Goal: Complete application form

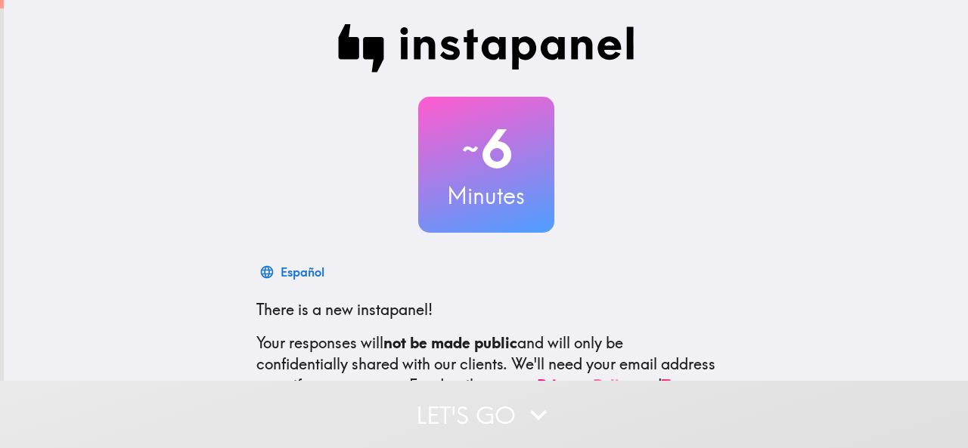
scroll to position [180, 0]
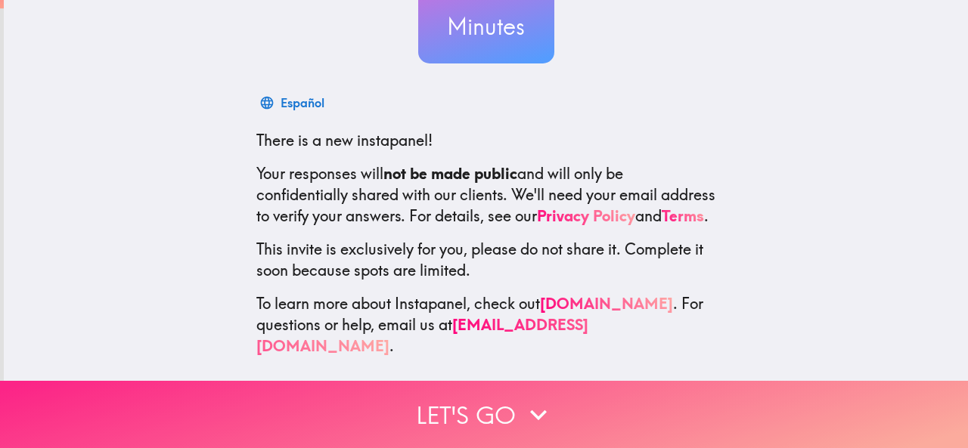
click at [400, 406] on button "Let's go" at bounding box center [484, 414] width 968 height 67
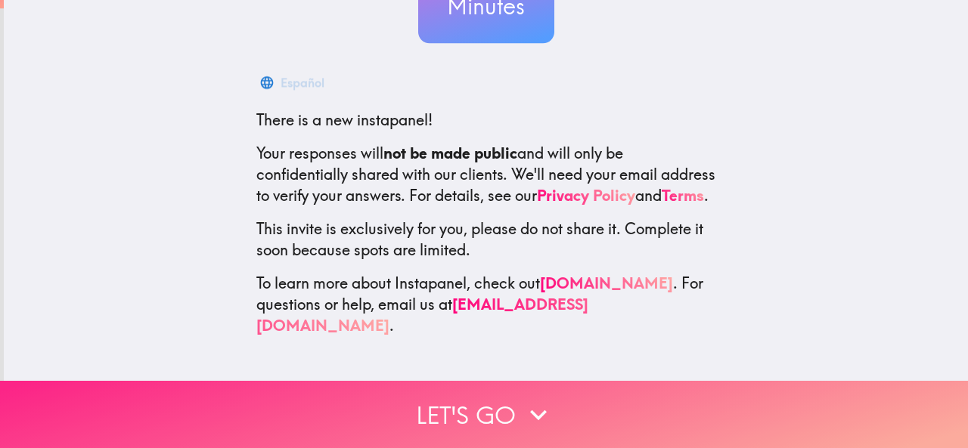
scroll to position [0, 0]
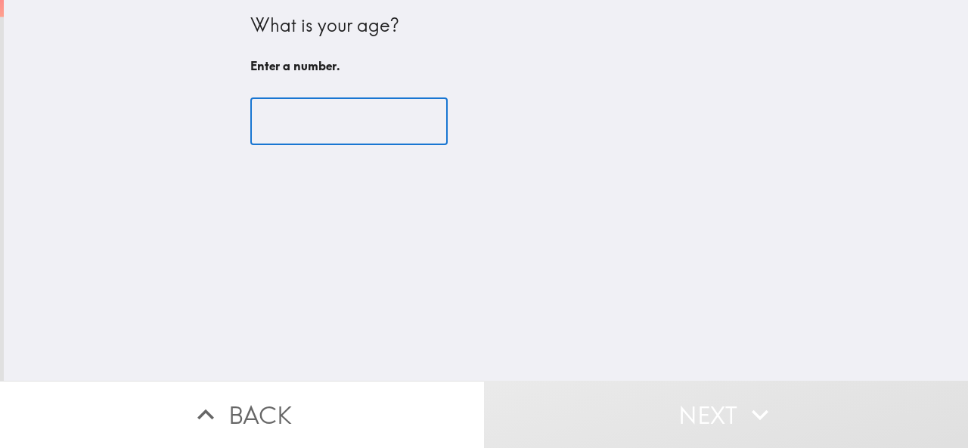
click at [331, 132] on input "number" at bounding box center [348, 121] width 197 height 47
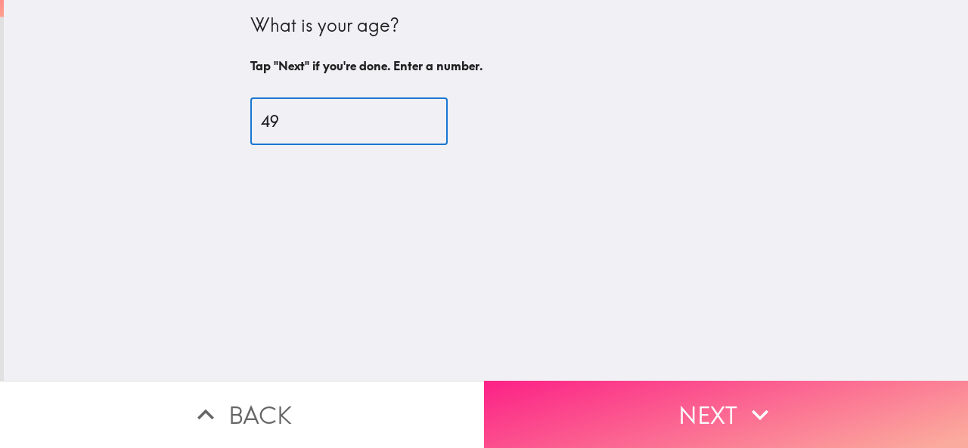
type input "49"
click at [671, 432] on button "Next" at bounding box center [726, 414] width 484 height 67
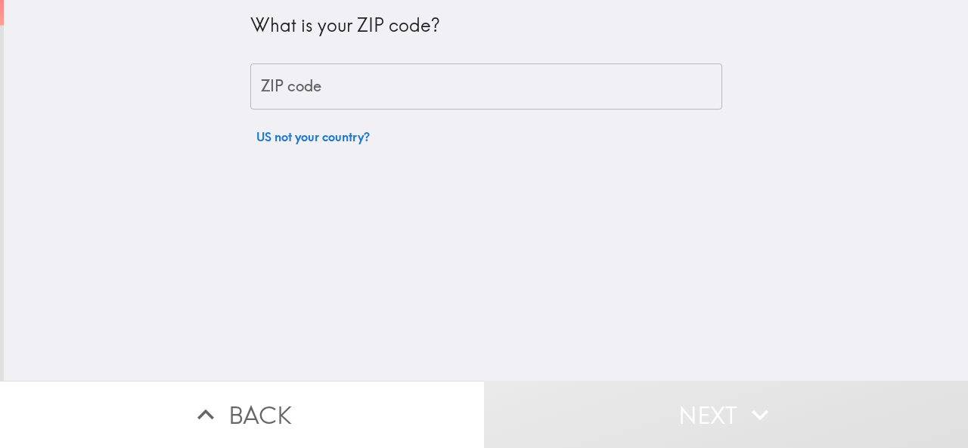
click at [300, 94] on input "ZIP code" at bounding box center [486, 87] width 472 height 47
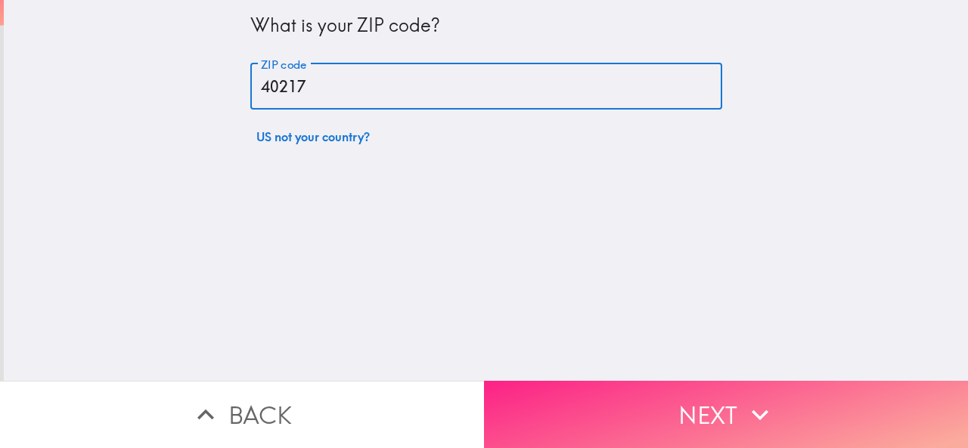
type input "40217"
click at [495, 383] on button "Next" at bounding box center [726, 414] width 484 height 67
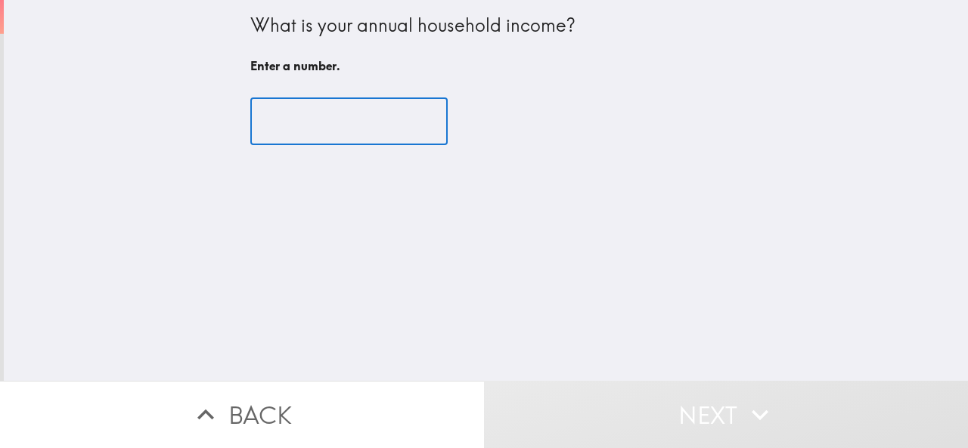
click at [283, 119] on input "number" at bounding box center [348, 121] width 197 height 47
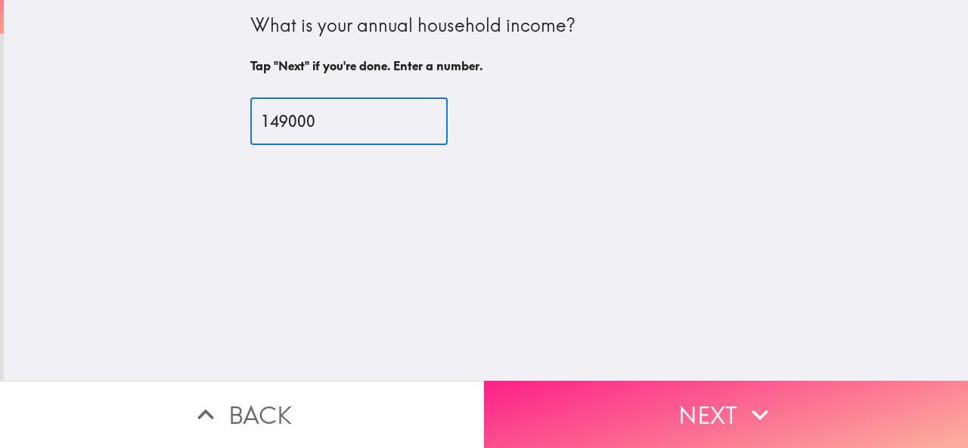
type input "149000"
click at [608, 424] on button "Next" at bounding box center [726, 414] width 484 height 67
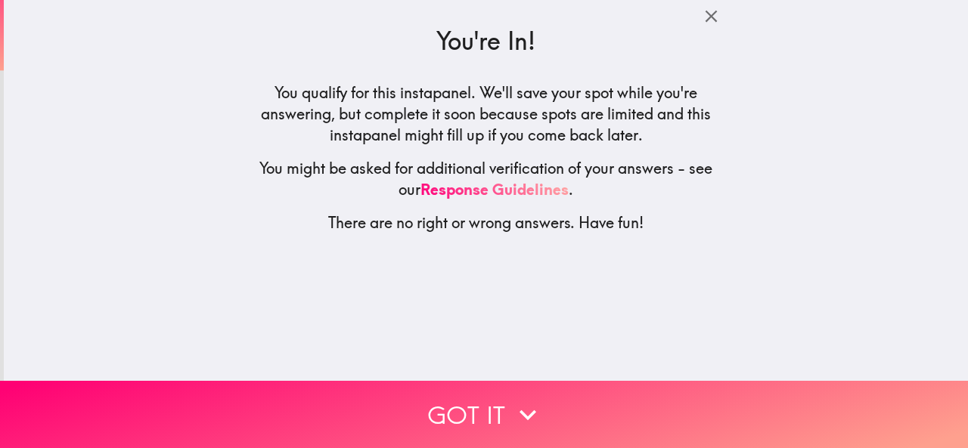
click at [422, 381] on button "Got it" at bounding box center [484, 414] width 968 height 67
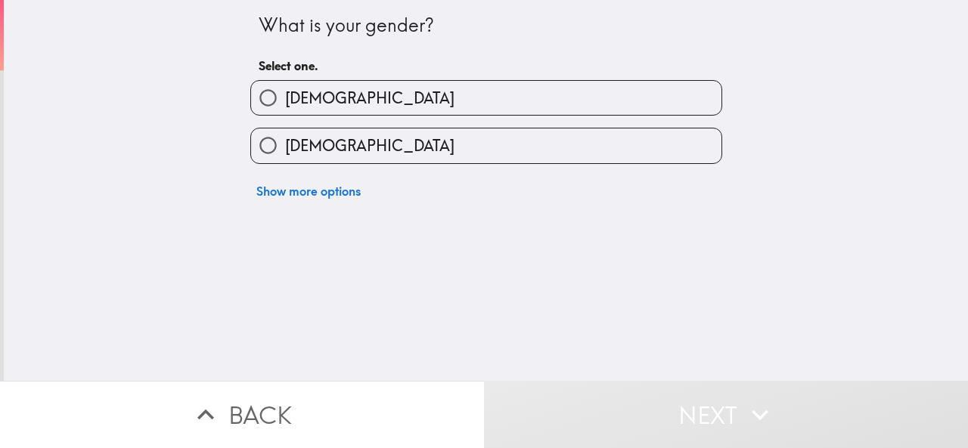
click at [306, 106] on span "[DEMOGRAPHIC_DATA]" at bounding box center [369, 98] width 169 height 21
click at [285, 106] on input "[DEMOGRAPHIC_DATA]" at bounding box center [268, 98] width 34 height 34
radio input "true"
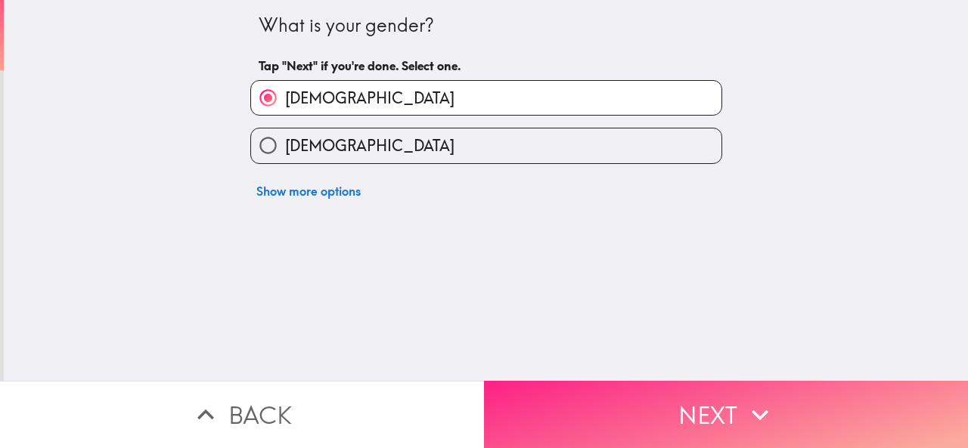
click at [502, 411] on button "Next" at bounding box center [726, 414] width 484 height 67
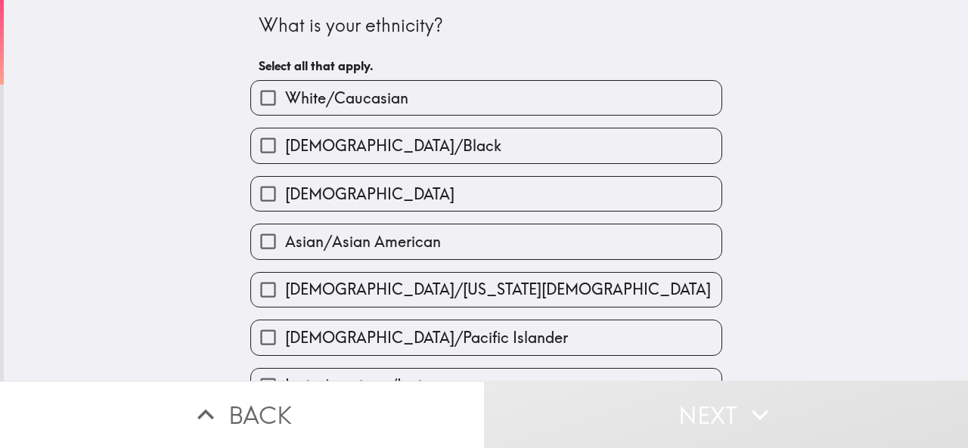
click at [352, 109] on label "White/Caucasian" at bounding box center [486, 98] width 470 height 34
click at [285, 109] on input "White/Caucasian" at bounding box center [268, 98] width 34 height 34
checkbox input "true"
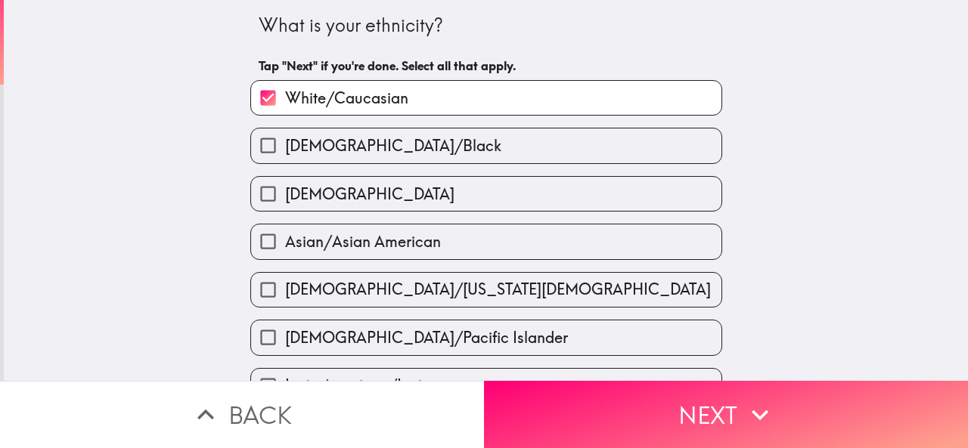
click at [343, 182] on label "[DEMOGRAPHIC_DATA]" at bounding box center [486, 194] width 470 height 34
click at [285, 182] on input "[DEMOGRAPHIC_DATA]" at bounding box center [268, 194] width 34 height 34
checkbox input "true"
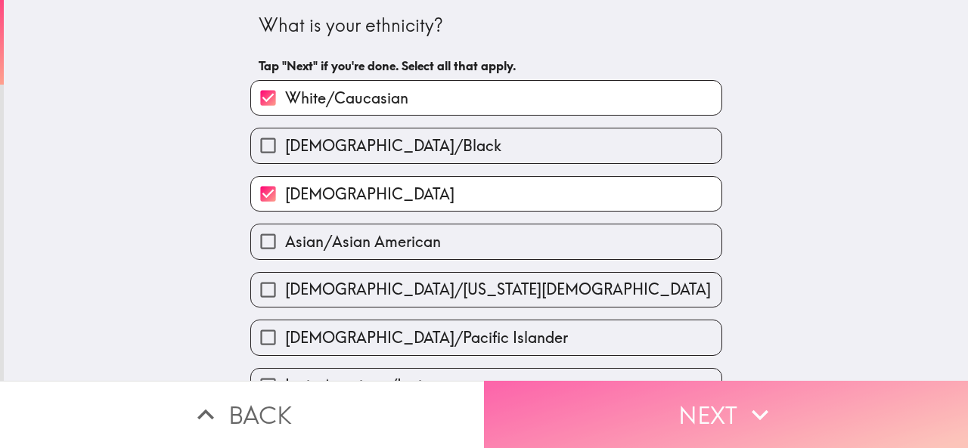
click at [499, 395] on button "Next" at bounding box center [726, 414] width 484 height 67
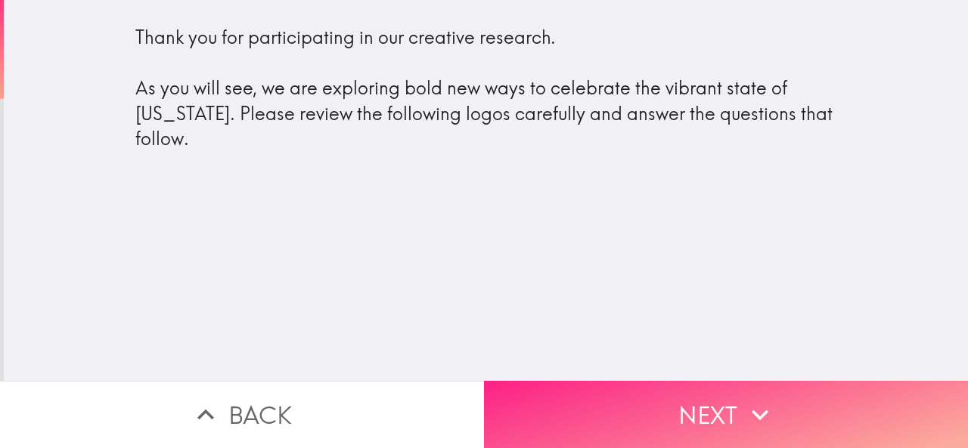
click at [544, 381] on button "Next" at bounding box center [726, 414] width 484 height 67
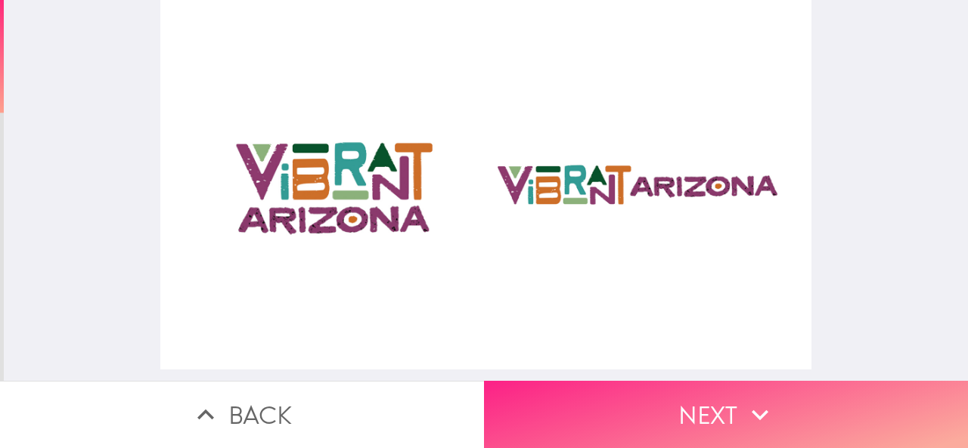
click at [576, 389] on button "Next" at bounding box center [726, 414] width 484 height 67
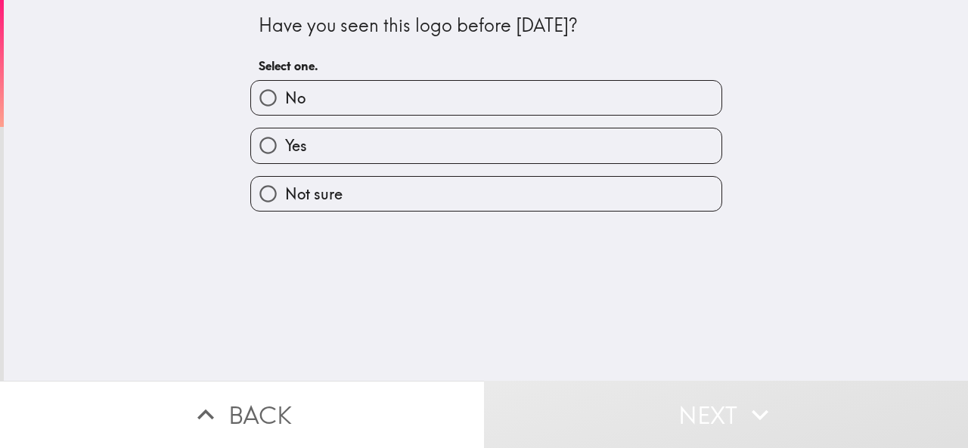
click at [309, 195] on span "Not sure" at bounding box center [313, 194] width 57 height 21
click at [285, 195] on input "Not sure" at bounding box center [268, 194] width 34 height 34
radio input "true"
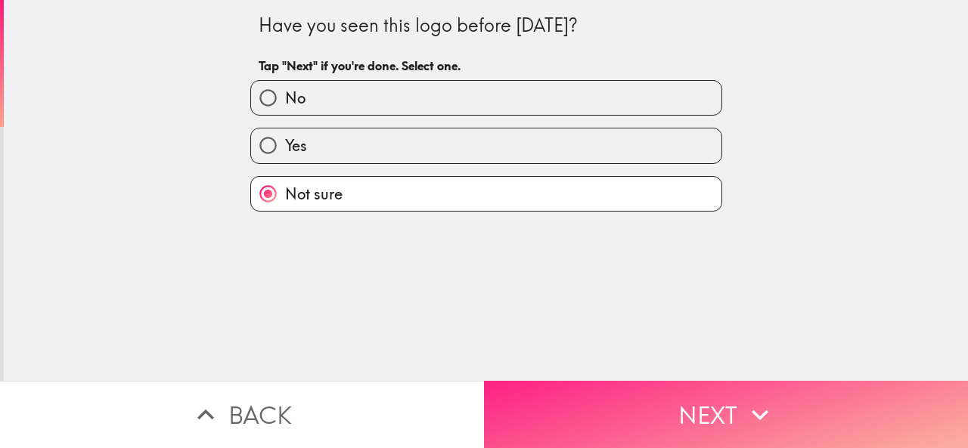
click at [531, 432] on button "Next" at bounding box center [726, 414] width 484 height 67
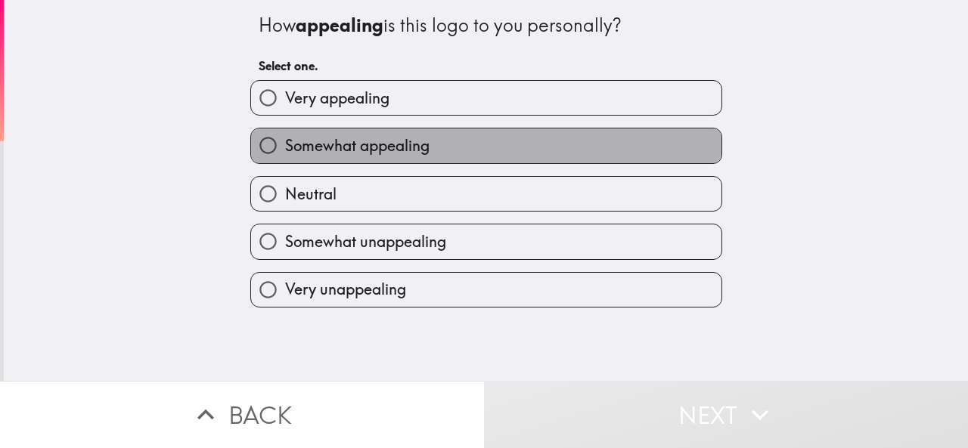
click at [319, 147] on span "Somewhat appealing" at bounding box center [357, 145] width 144 height 21
click at [285, 147] on input "Somewhat appealing" at bounding box center [268, 146] width 34 height 34
radio input "true"
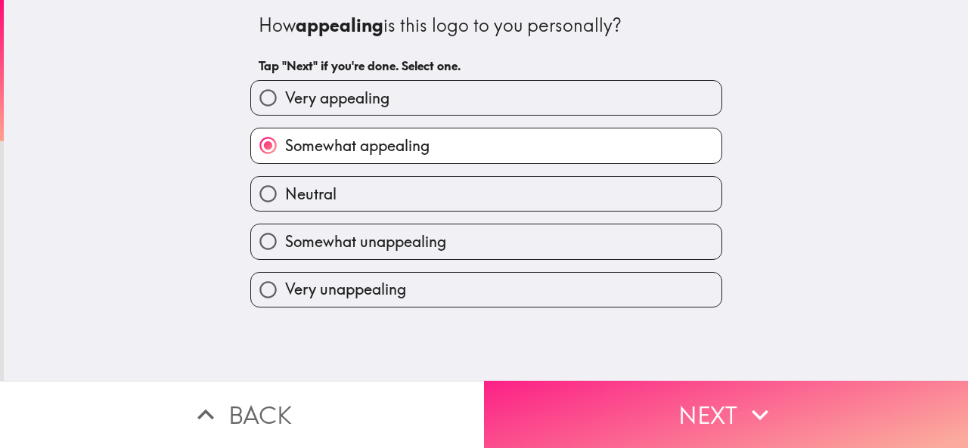
click at [593, 410] on button "Next" at bounding box center [726, 414] width 484 height 67
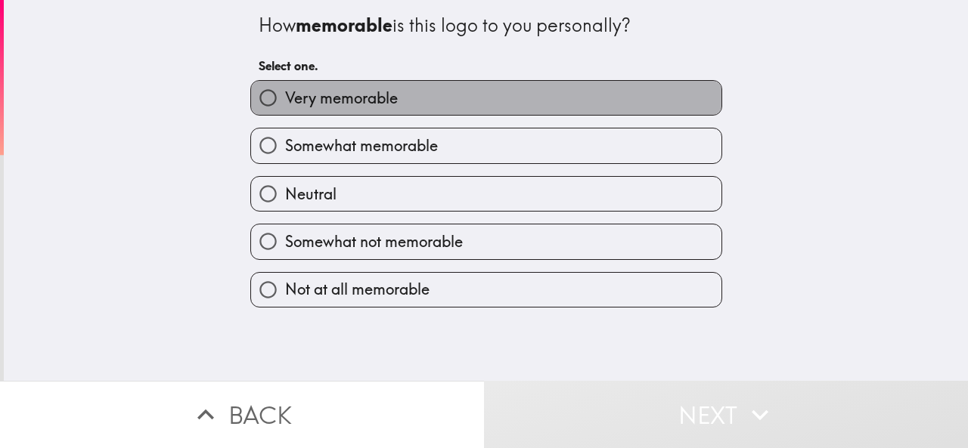
click at [361, 106] on span "Very memorable" at bounding box center [341, 98] width 113 height 21
click at [285, 106] on input "Very memorable" at bounding box center [268, 98] width 34 height 34
radio input "true"
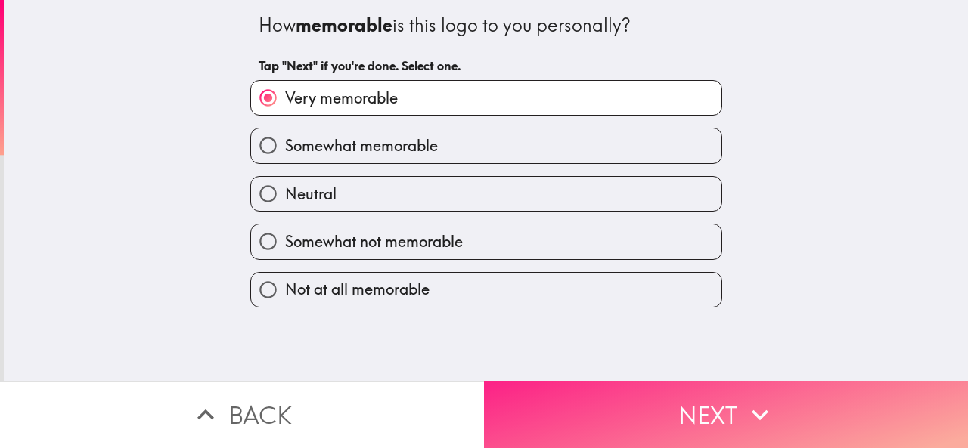
click at [496, 433] on button "Next" at bounding box center [726, 414] width 484 height 67
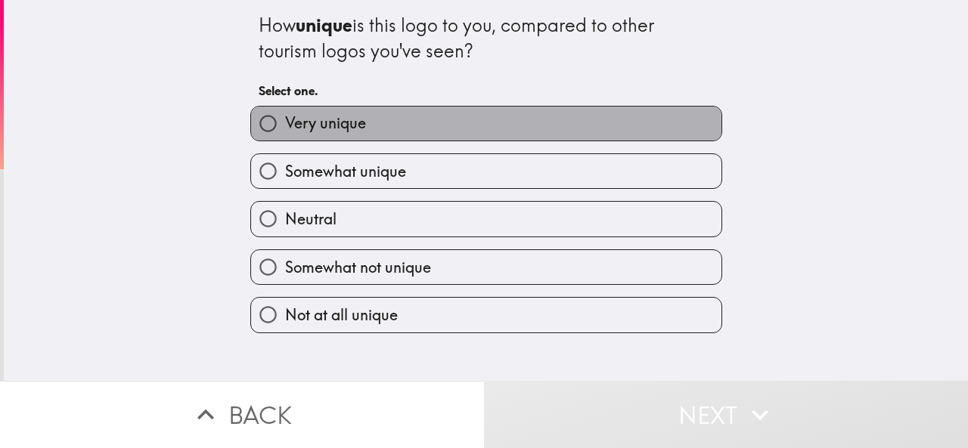
click at [352, 126] on span "Very unique" at bounding box center [325, 123] width 81 height 21
click at [285, 126] on input "Very unique" at bounding box center [268, 124] width 34 height 34
radio input "true"
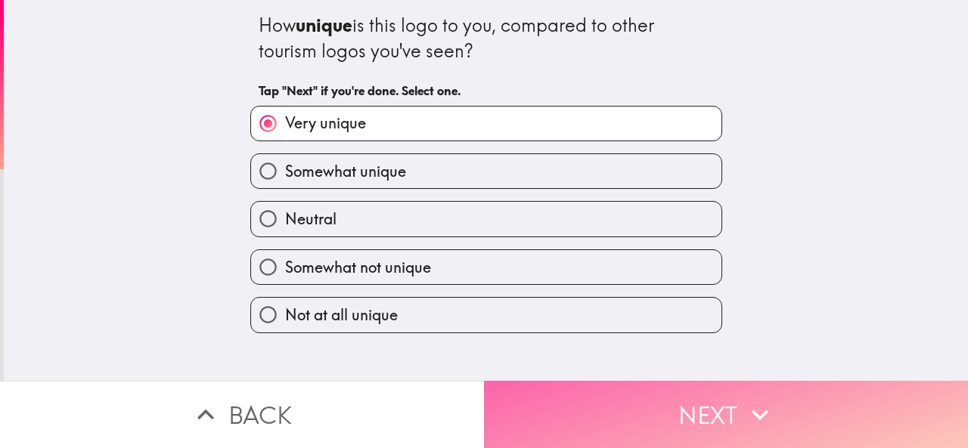
click at [582, 430] on button "Next" at bounding box center [726, 414] width 484 height 67
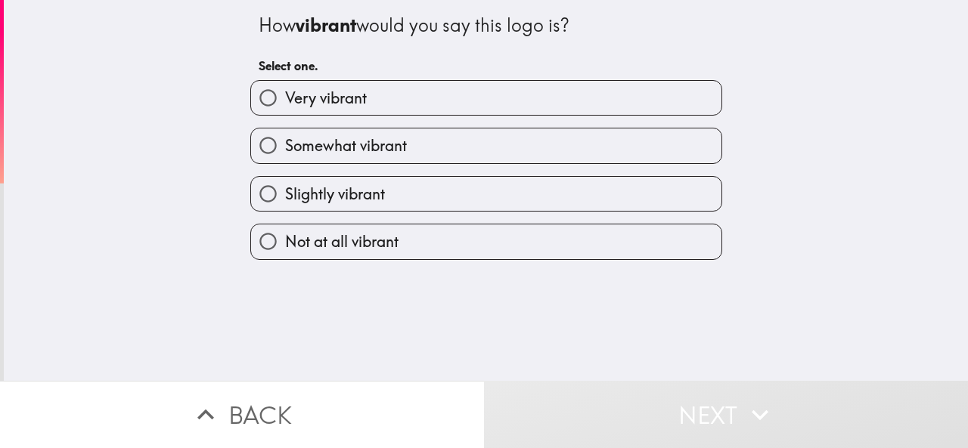
click at [360, 154] on span "Somewhat vibrant" at bounding box center [346, 145] width 122 height 21
click at [285, 154] on input "Somewhat vibrant" at bounding box center [268, 146] width 34 height 34
radio input "true"
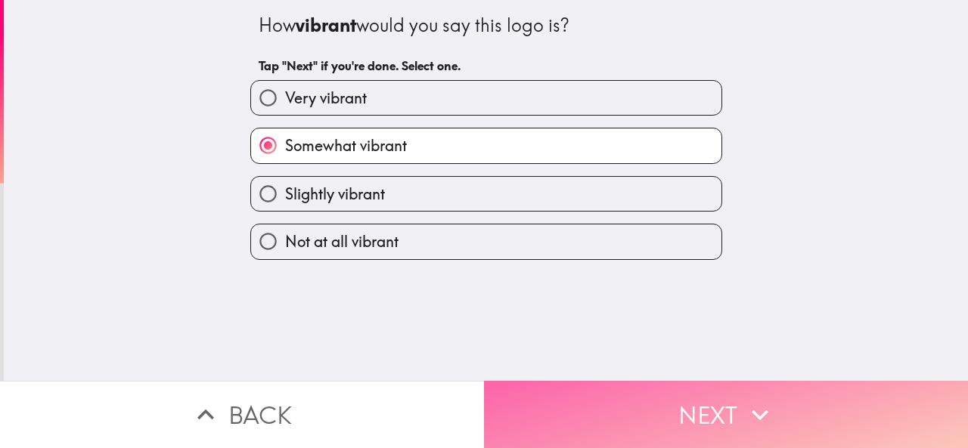
click at [526, 406] on button "Next" at bounding box center [726, 414] width 484 height 67
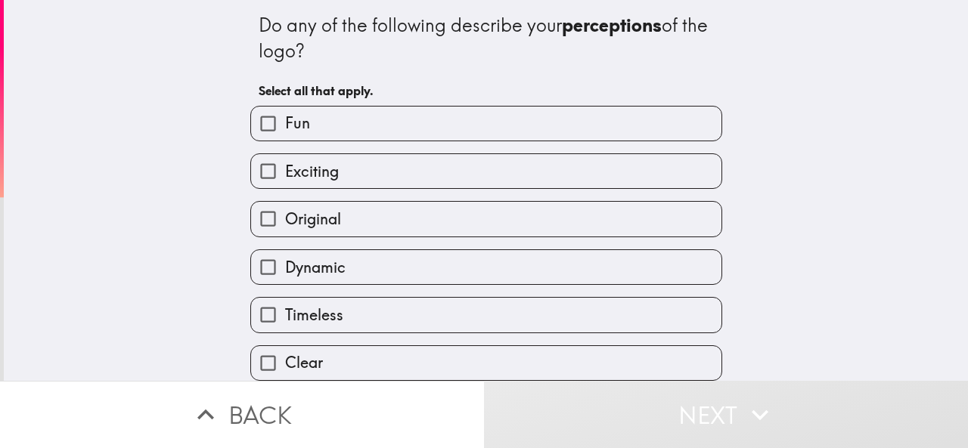
click at [357, 172] on label "Exciting" at bounding box center [486, 171] width 470 height 34
click at [285, 172] on input "Exciting" at bounding box center [268, 171] width 34 height 34
checkbox input "true"
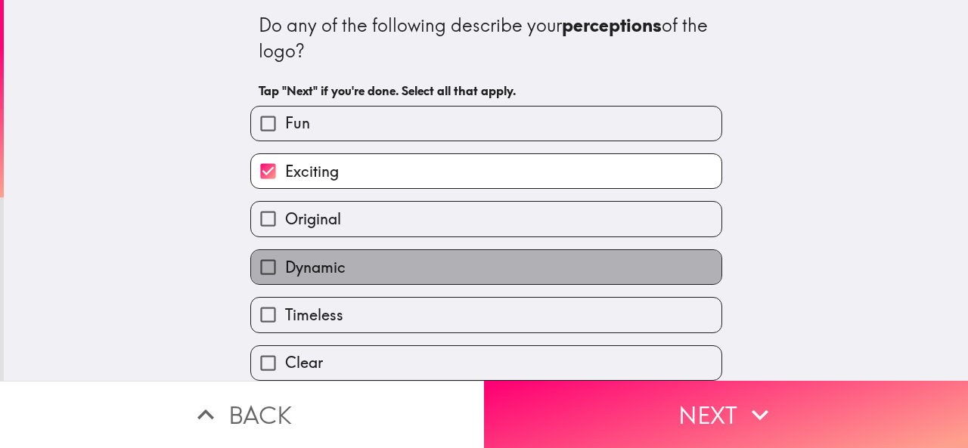
click at [327, 272] on span "Dynamic" at bounding box center [315, 267] width 61 height 21
click at [285, 272] on input "Dynamic" at bounding box center [268, 267] width 34 height 34
checkbox input "true"
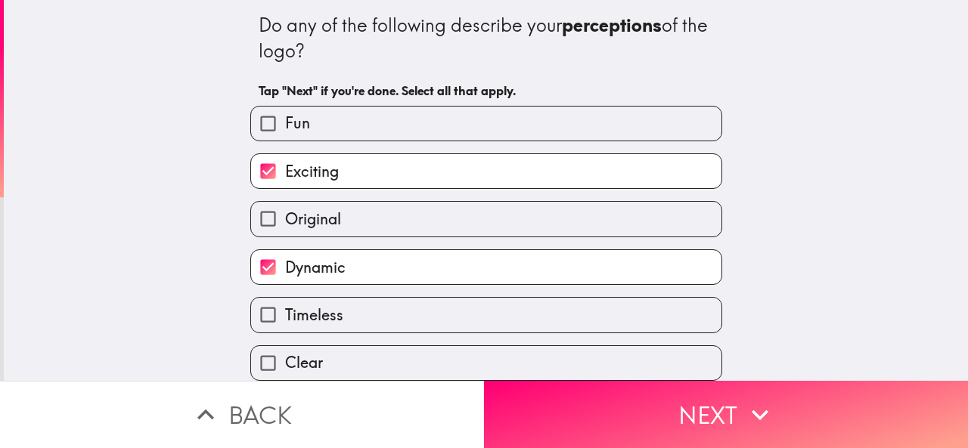
scroll to position [227, 0]
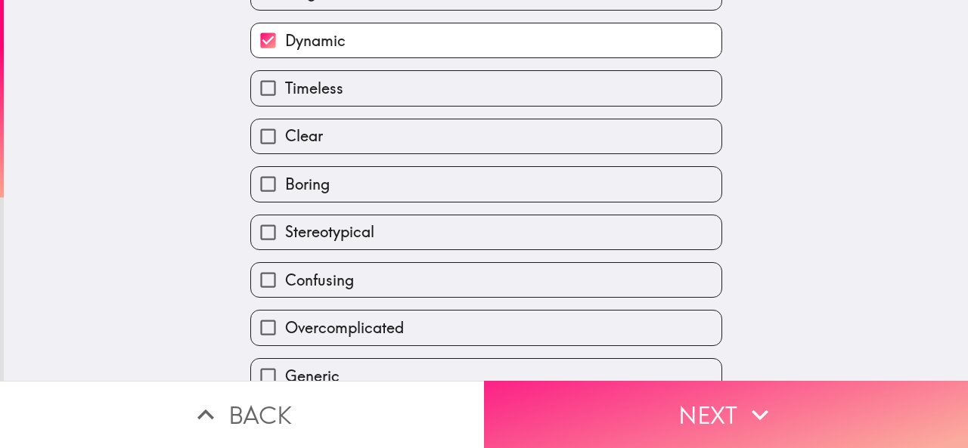
click at [546, 405] on button "Next" at bounding box center [726, 414] width 484 height 67
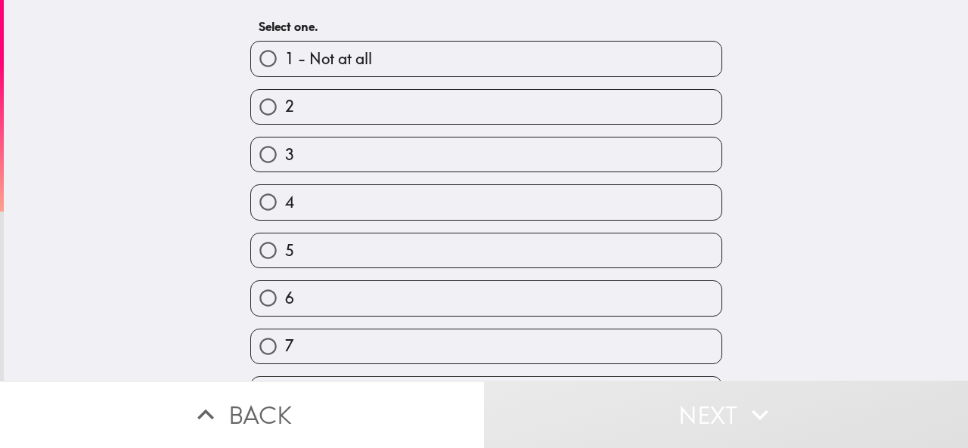
scroll to position [233, 0]
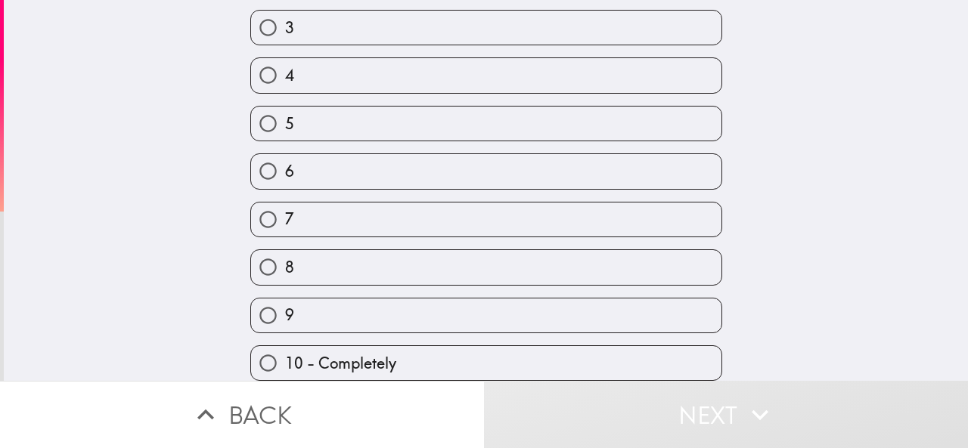
click at [292, 353] on span "10 - Completely" at bounding box center [340, 363] width 111 height 21
click at [285, 352] on input "10 - Completely" at bounding box center [268, 363] width 34 height 34
radio input "true"
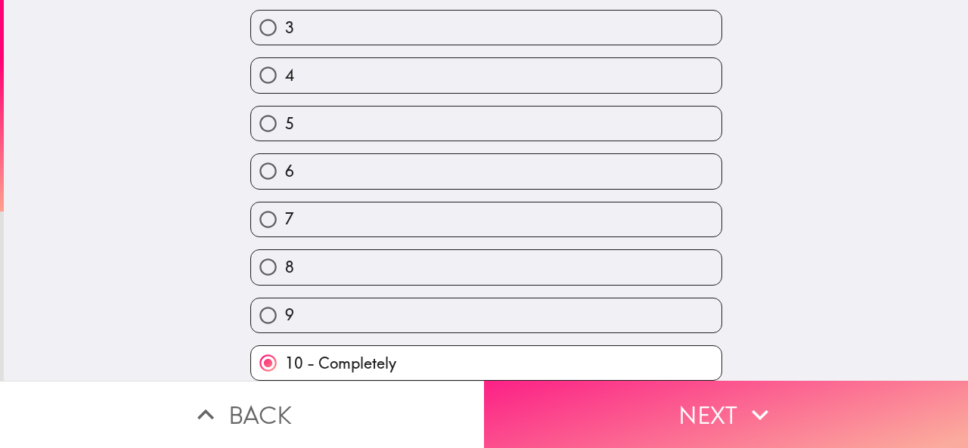
click at [521, 397] on button "Next" at bounding box center [726, 414] width 484 height 67
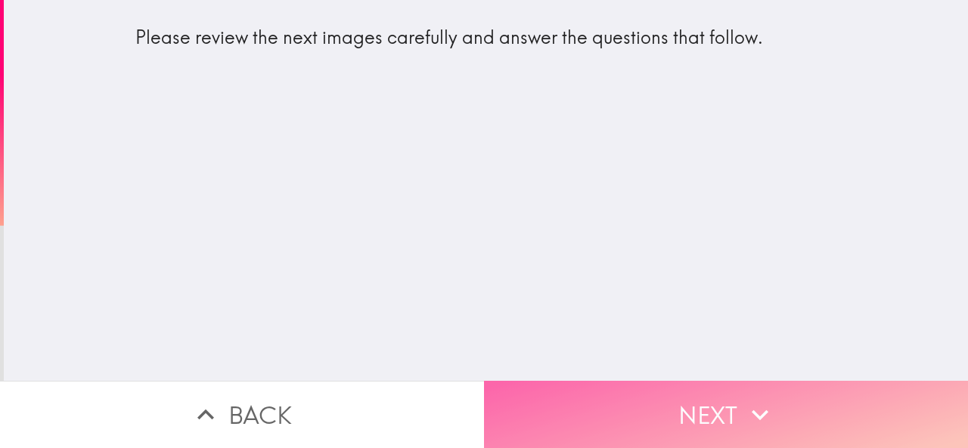
click at [543, 385] on button "Next" at bounding box center [726, 414] width 484 height 67
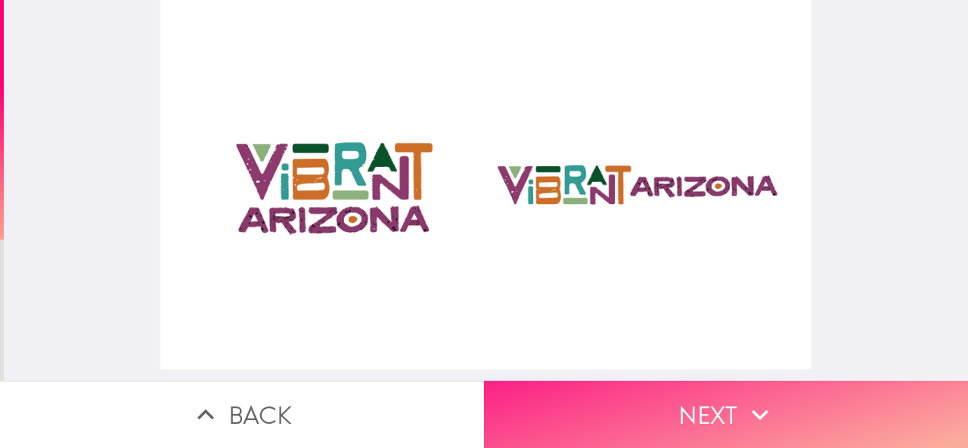
click at [565, 381] on button "Next" at bounding box center [726, 414] width 484 height 67
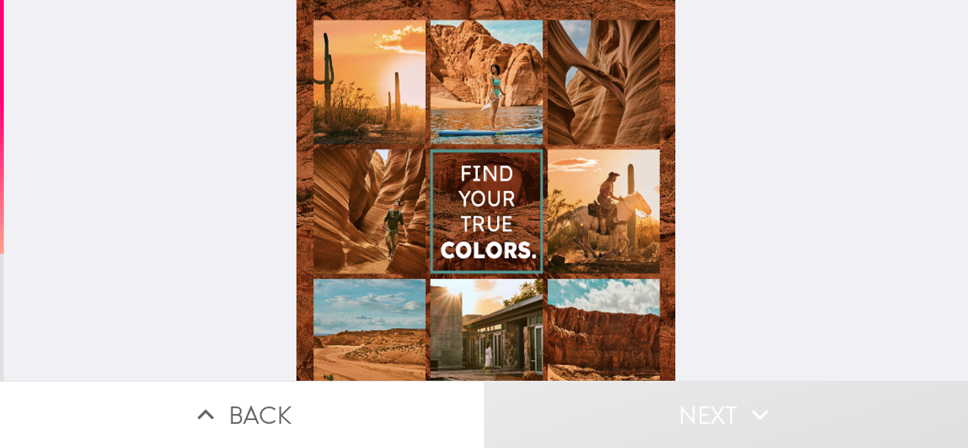
scroll to position [186, 0]
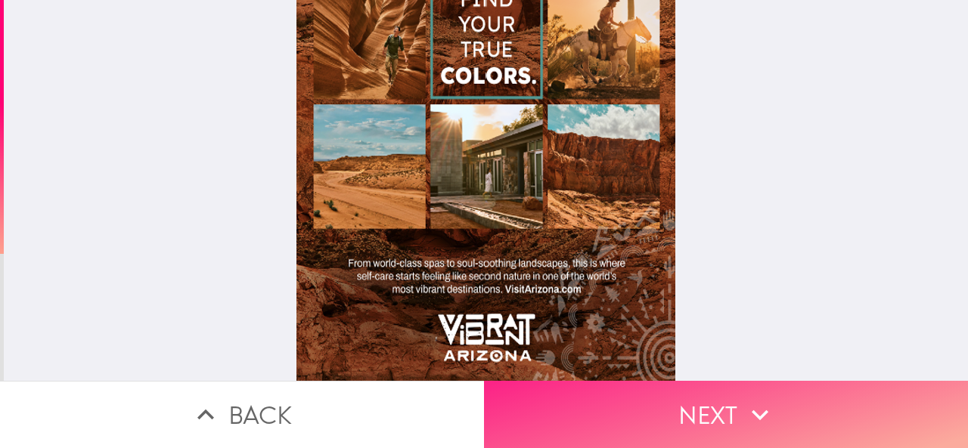
click at [520, 401] on button "Next" at bounding box center [726, 414] width 484 height 67
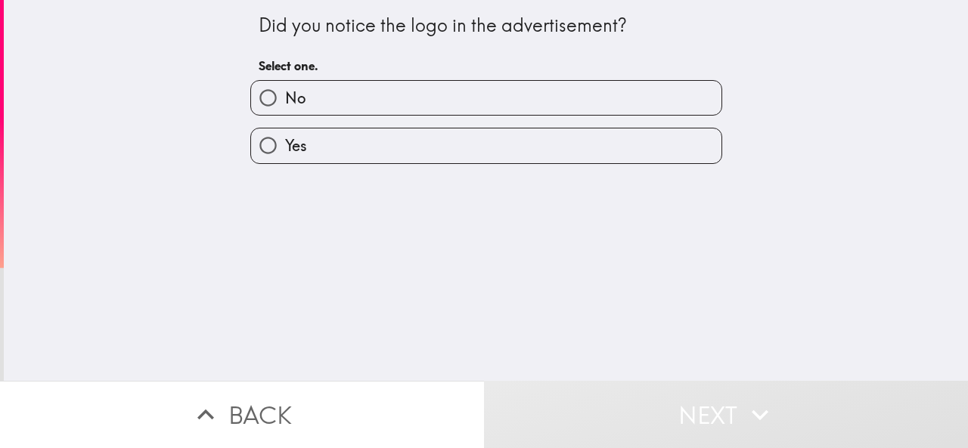
click at [340, 141] on label "Yes" at bounding box center [486, 146] width 470 height 34
click at [285, 141] on input "Yes" at bounding box center [268, 146] width 34 height 34
radio input "true"
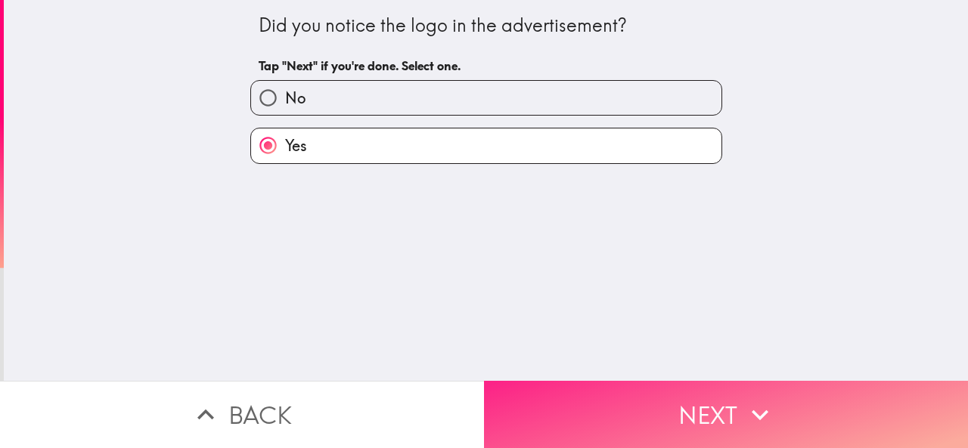
click at [489, 400] on button "Next" at bounding box center [726, 414] width 484 height 67
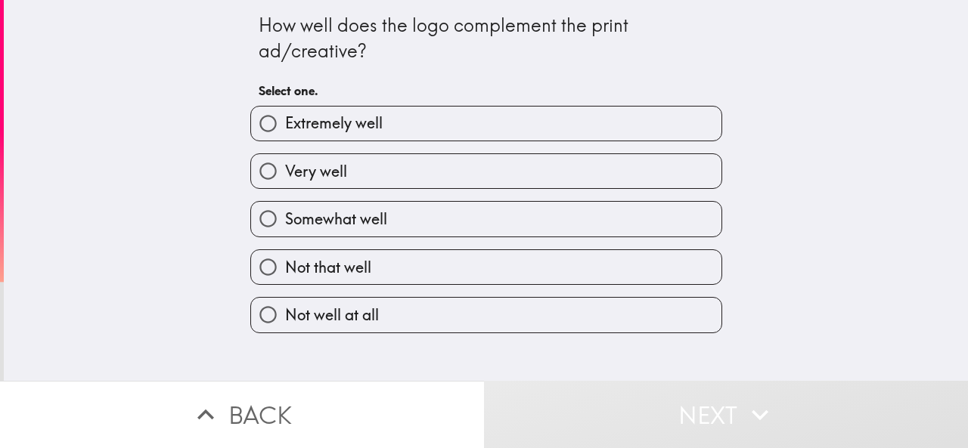
click at [377, 169] on label "Very well" at bounding box center [486, 171] width 470 height 34
click at [285, 169] on input "Very well" at bounding box center [268, 171] width 34 height 34
radio input "true"
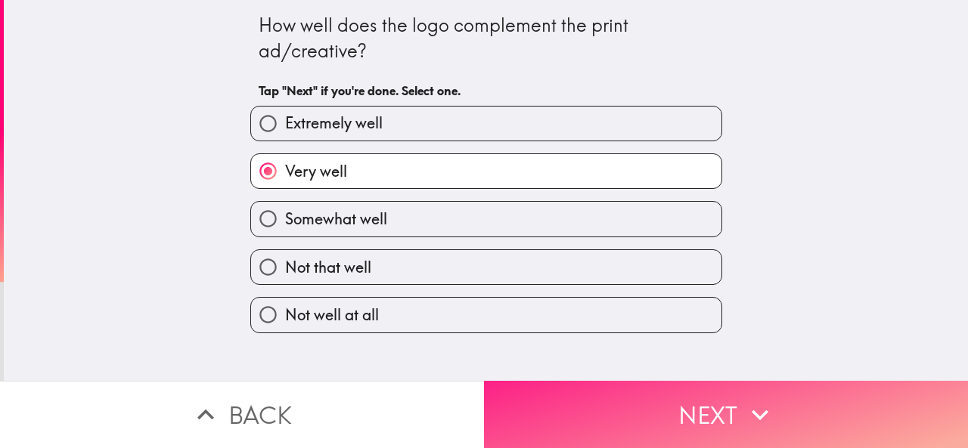
click at [528, 406] on button "Next" at bounding box center [726, 414] width 484 height 67
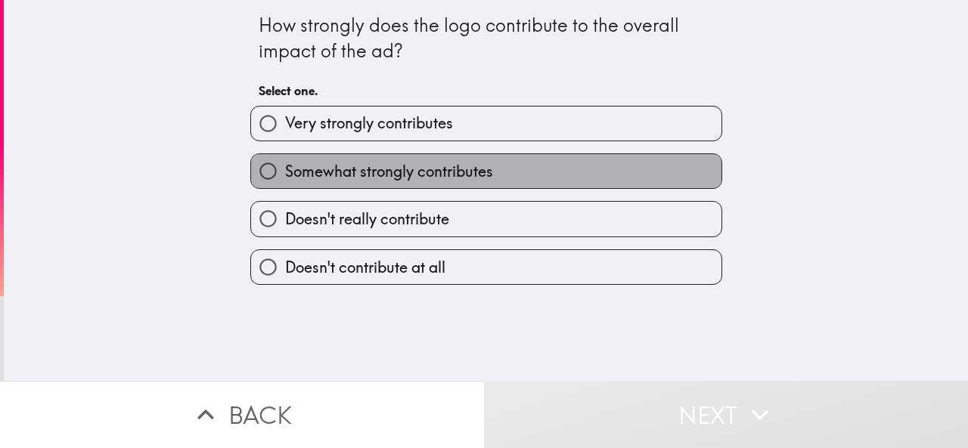
click at [315, 160] on label "Somewhat strongly contributes" at bounding box center [486, 171] width 470 height 34
click at [285, 160] on input "Somewhat strongly contributes" at bounding box center [268, 171] width 34 height 34
radio input "true"
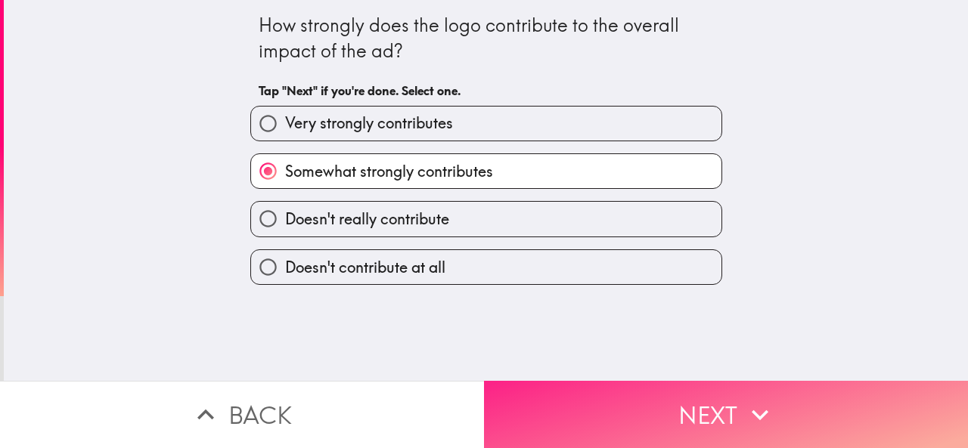
click at [520, 381] on button "Next" at bounding box center [726, 414] width 484 height 67
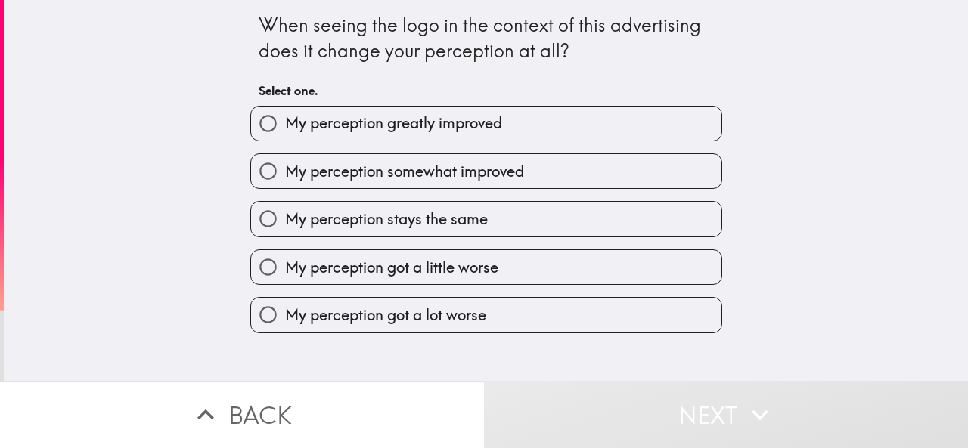
click at [345, 157] on label "My perception somewhat improved" at bounding box center [486, 171] width 470 height 34
click at [285, 157] on input "My perception somewhat improved" at bounding box center [268, 171] width 34 height 34
radio input "true"
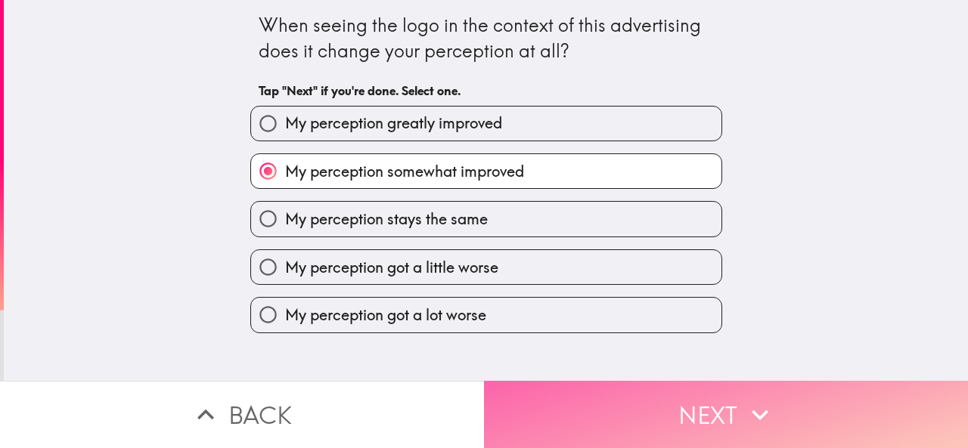
click at [551, 424] on button "Next" at bounding box center [726, 414] width 484 height 67
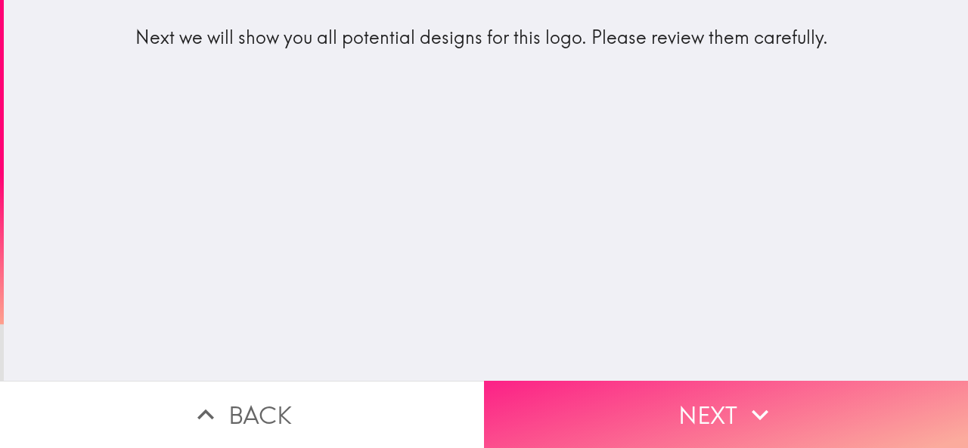
click at [575, 427] on button "Next" at bounding box center [726, 414] width 484 height 67
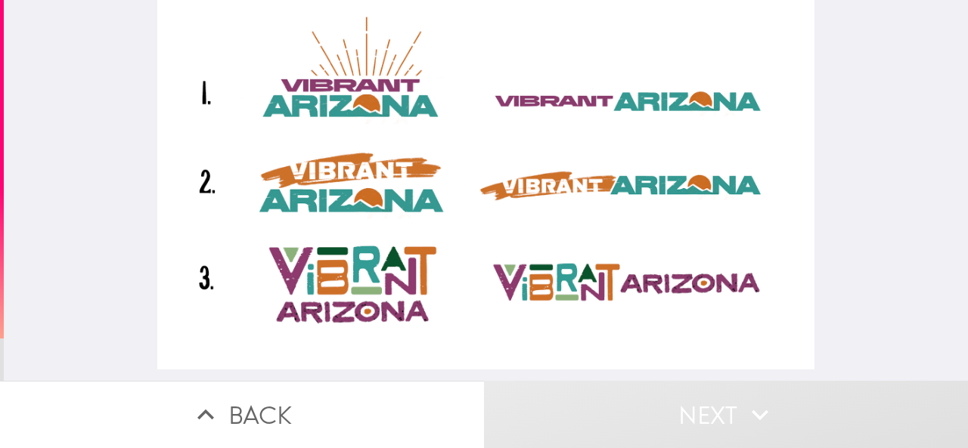
click at [528, 201] on div at bounding box center [486, 185] width 658 height 370
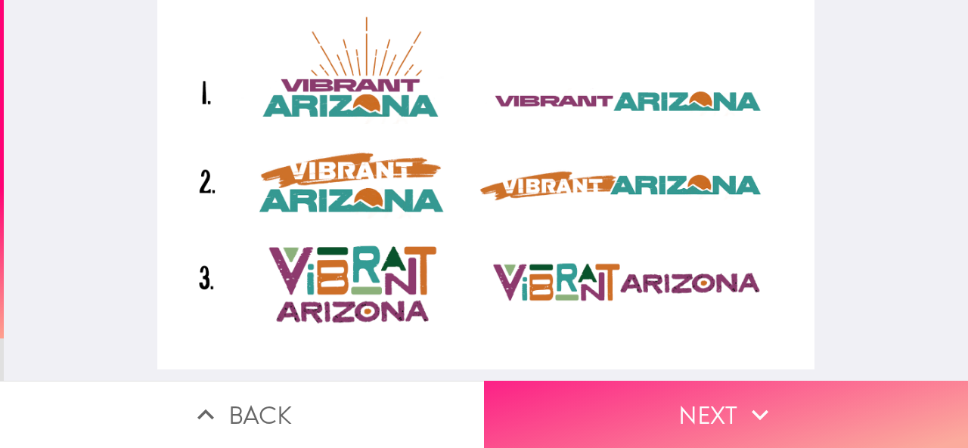
click at [528, 411] on button "Next" at bounding box center [726, 414] width 484 height 67
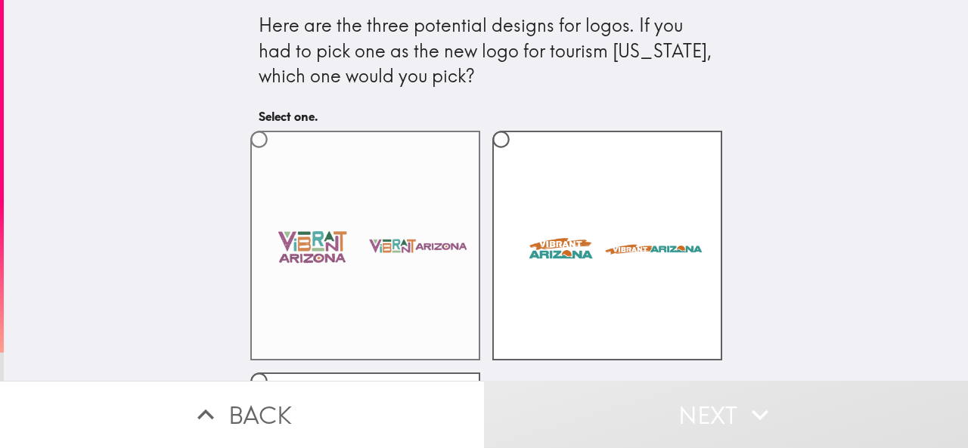
click at [412, 256] on label at bounding box center [365, 246] width 230 height 230
click at [276, 157] on input "radio" at bounding box center [259, 140] width 34 height 34
radio input "true"
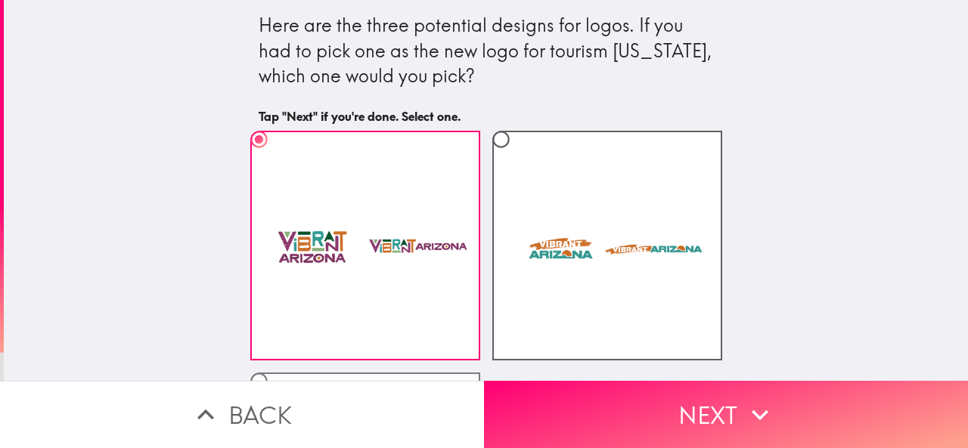
scroll to position [233, 0]
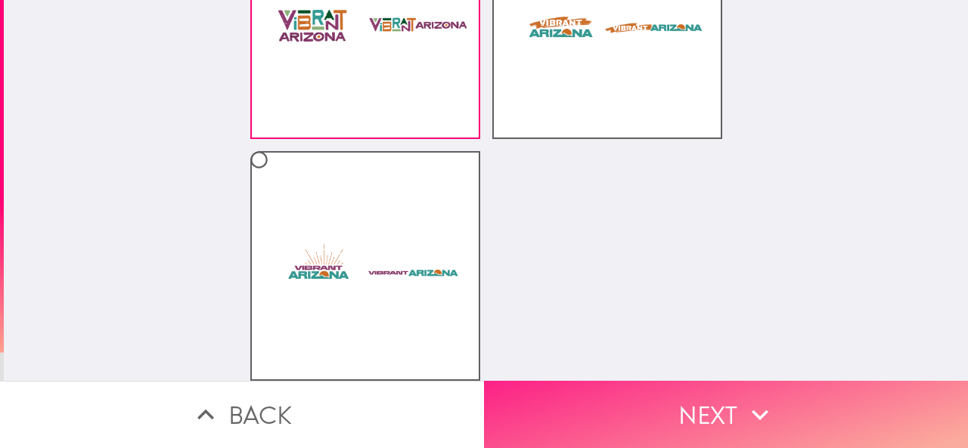
click at [545, 411] on button "Next" at bounding box center [726, 414] width 484 height 67
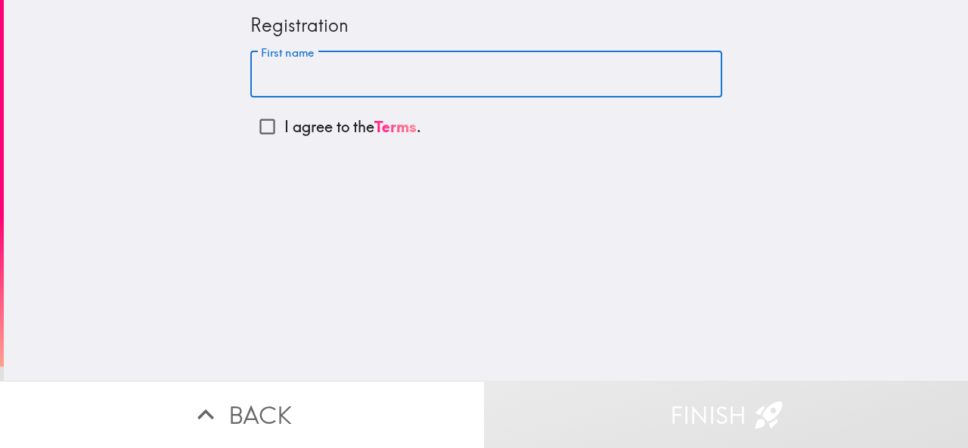
click at [309, 69] on input "First name" at bounding box center [486, 74] width 472 height 47
type input "[PERSON_NAME]"
click at [303, 128] on p "I agree to the Terms ." at bounding box center [352, 126] width 137 height 21
click at [284, 128] on input "I agree to the Terms ." at bounding box center [267, 127] width 34 height 34
checkbox input "true"
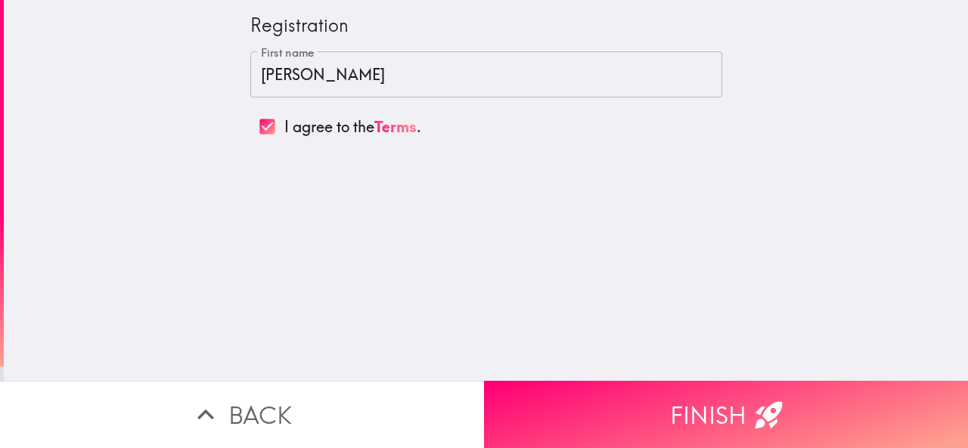
click at [474, 390] on button "Back" at bounding box center [242, 414] width 484 height 67
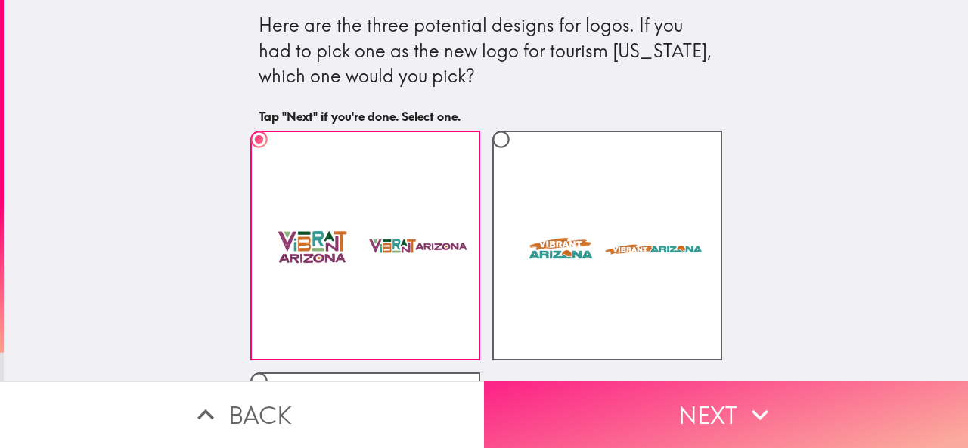
click at [516, 402] on button "Next" at bounding box center [726, 414] width 484 height 67
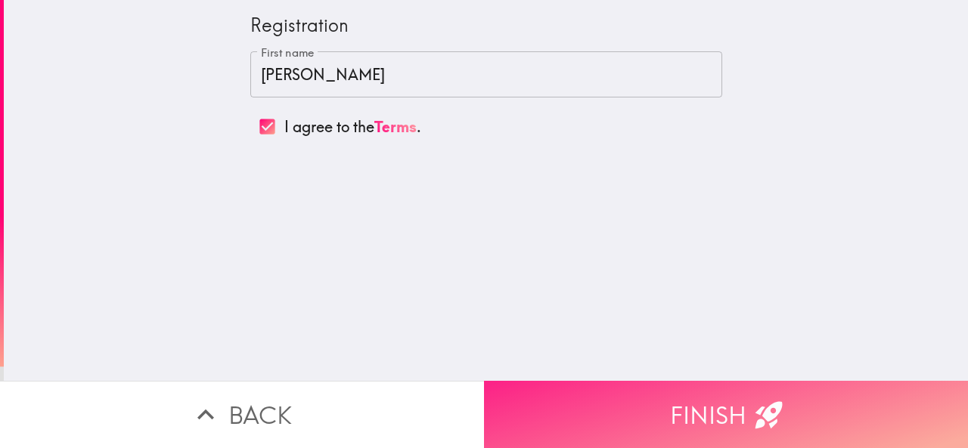
click at [516, 402] on button "Finish" at bounding box center [726, 414] width 484 height 67
